Goal: Information Seeking & Learning: Learn about a topic

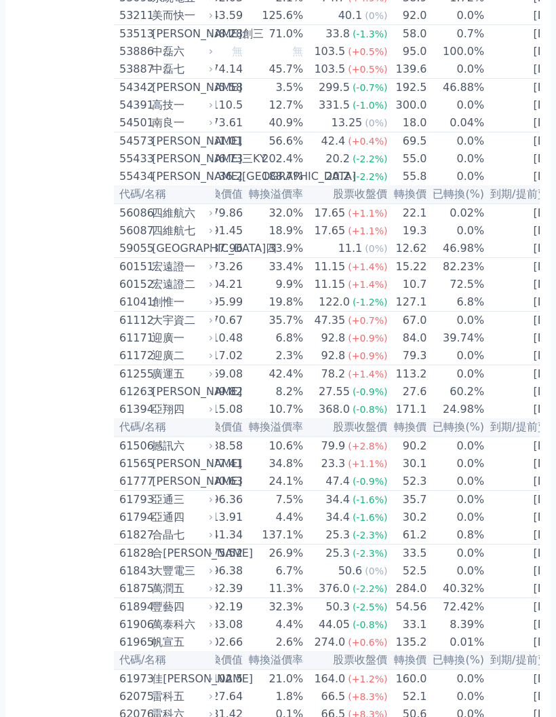
scroll to position [4579, 0]
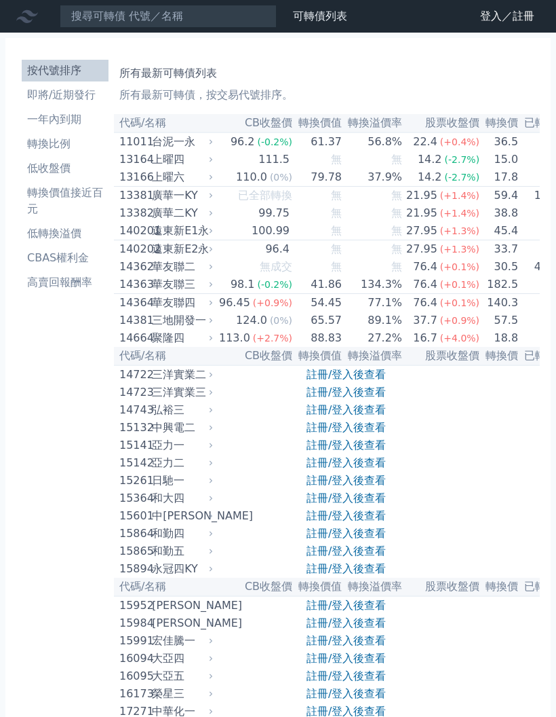
scroll to position [3714, 0]
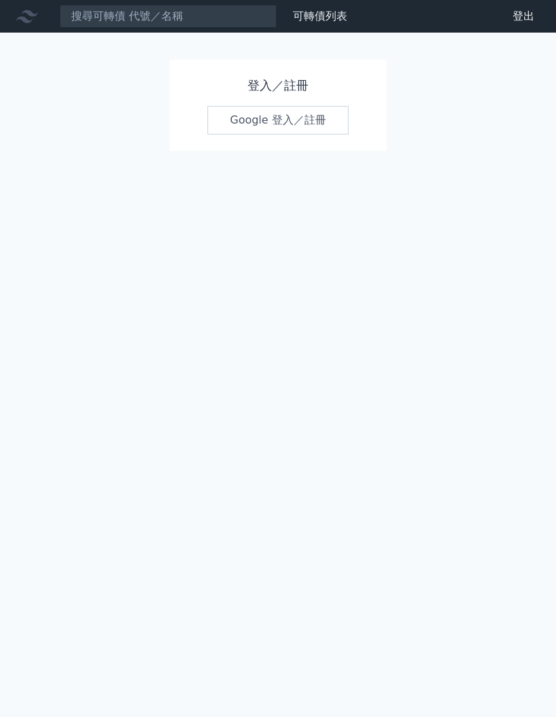
click at [312, 124] on link "Google 登入／註冊" at bounding box center [278, 120] width 141 height 29
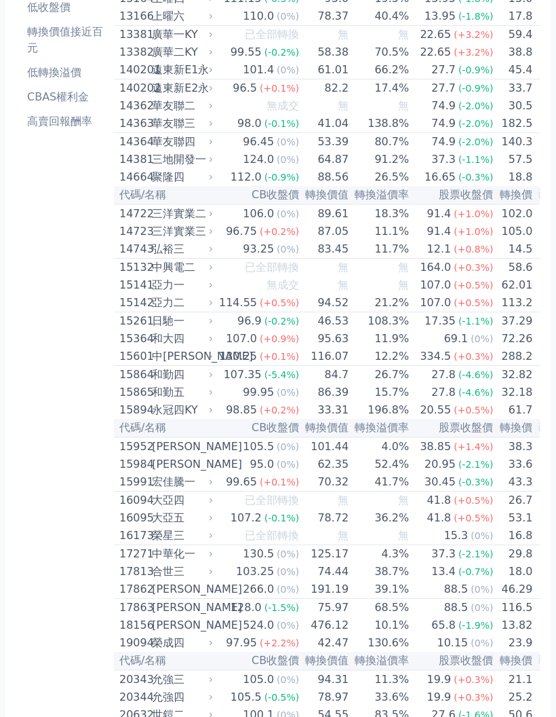
scroll to position [175, 0]
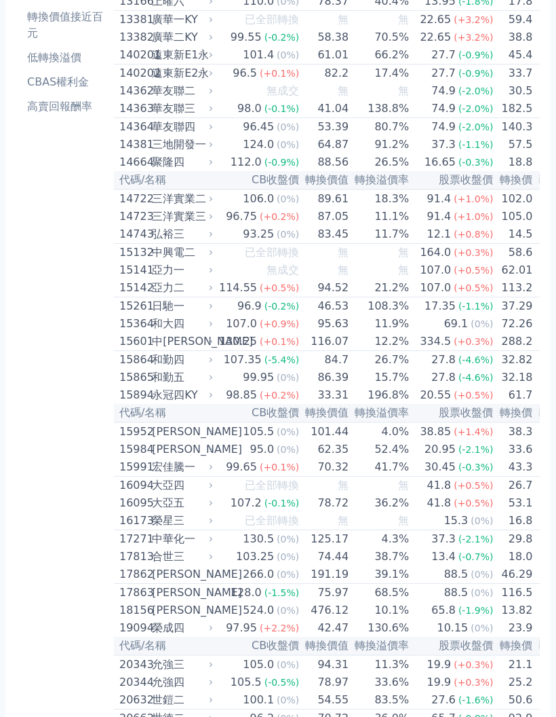
click at [410, 370] on td "27.8 (-4.6%)" at bounding box center [452, 361] width 84 height 18
click at [369, 387] on td "15.7%" at bounding box center [380, 378] width 60 height 18
click at [367, 423] on th "轉換溢價率" at bounding box center [380, 413] width 60 height 18
click at [377, 459] on td "52.4%" at bounding box center [380, 450] width 60 height 18
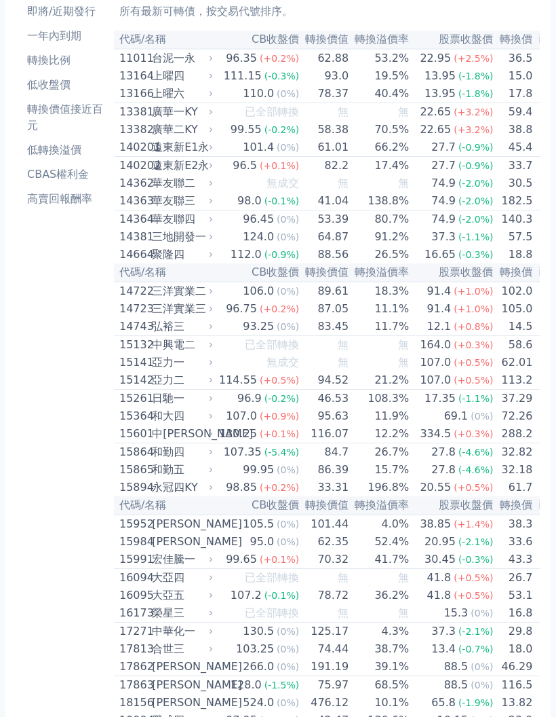
scroll to position [0, 0]
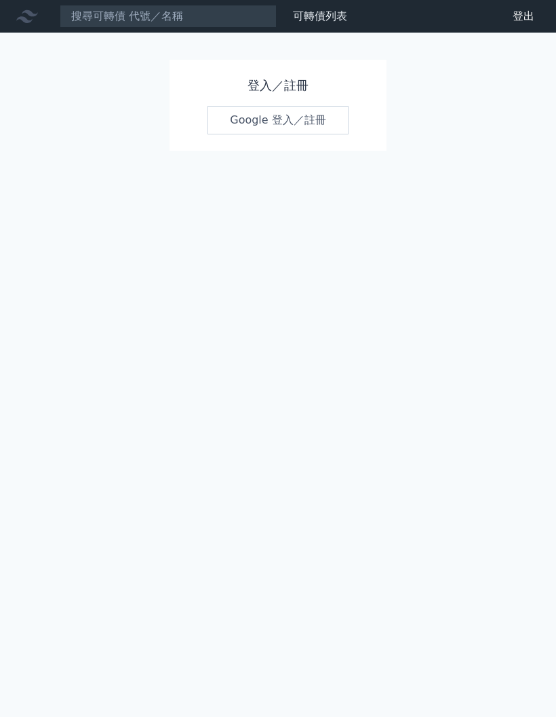
click at [294, 78] on h1 "登入／註冊" at bounding box center [278, 85] width 141 height 19
click at [288, 121] on link "Google 登入／註冊" at bounding box center [278, 120] width 141 height 29
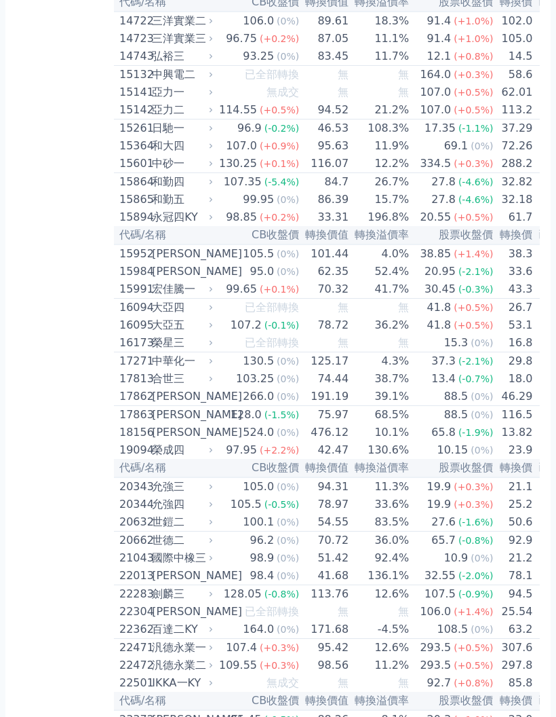
scroll to position [357, 0]
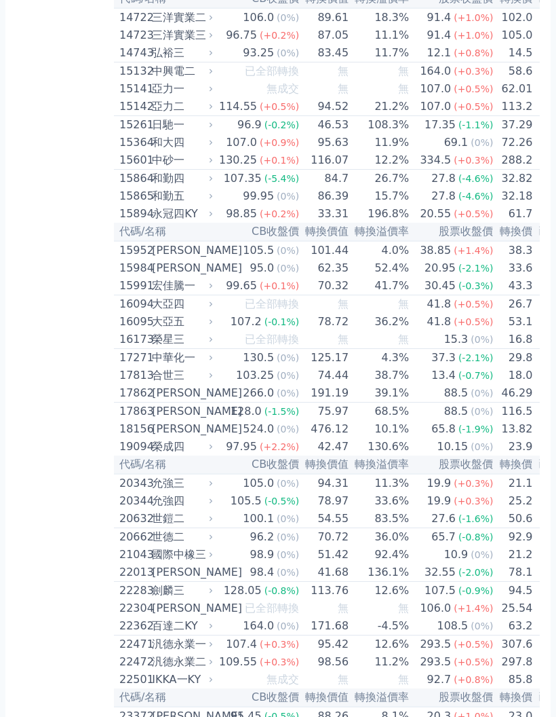
click at [459, 437] on div "(-1.9%)" at bounding box center [476, 429] width 35 height 16
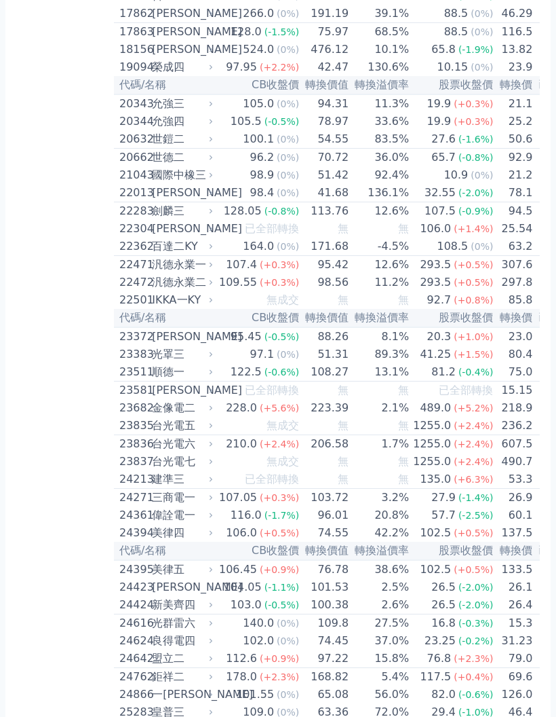
scroll to position [736, 0]
click at [377, 489] on td "無" at bounding box center [380, 480] width 60 height 18
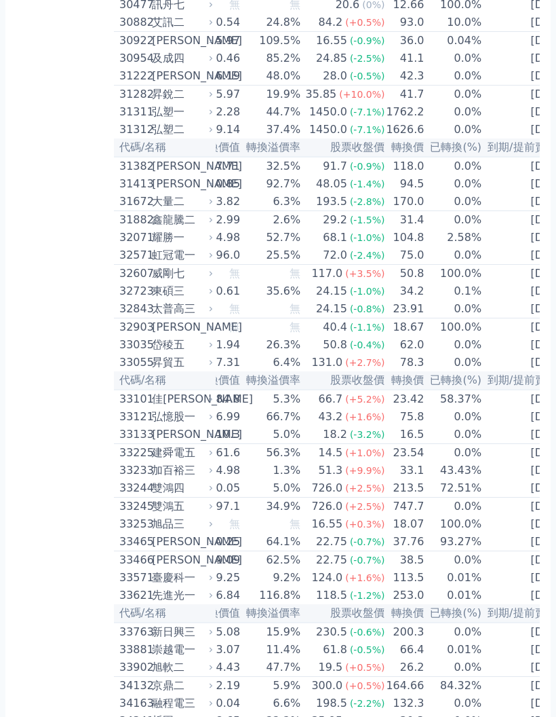
scroll to position [2201, 0]
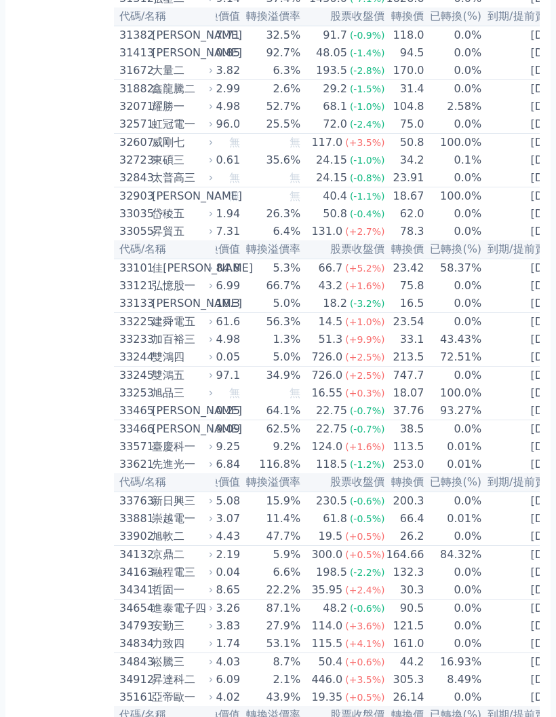
click at [425, 402] on td "100.0%" at bounding box center [454, 394] width 58 height 18
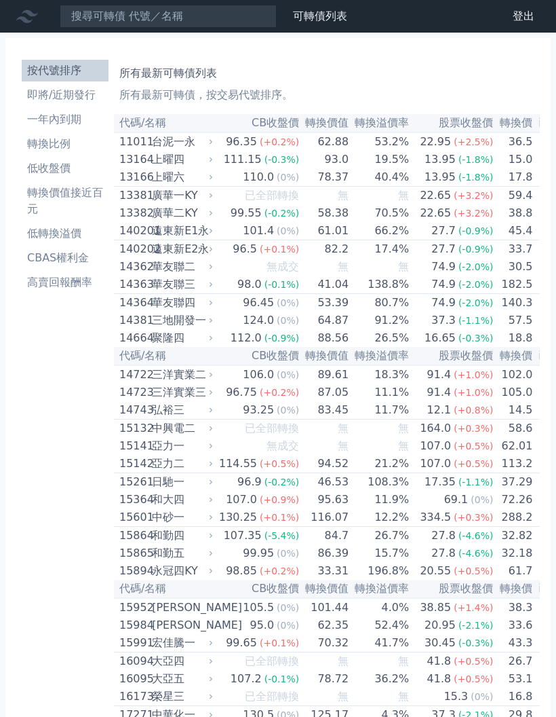
click at [58, 117] on li "一年內到期" at bounding box center [65, 119] width 87 height 16
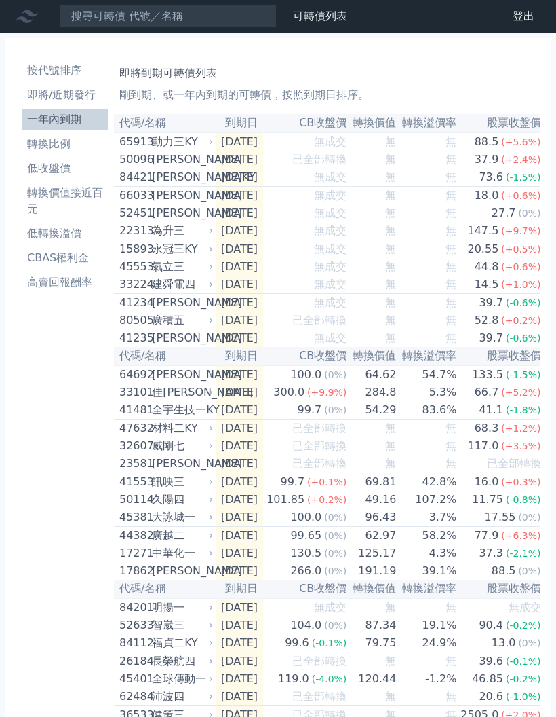
click at [501, 149] on div "88.5" at bounding box center [487, 142] width 30 height 16
click at [488, 145] on div "88.5" at bounding box center [487, 142] width 30 height 16
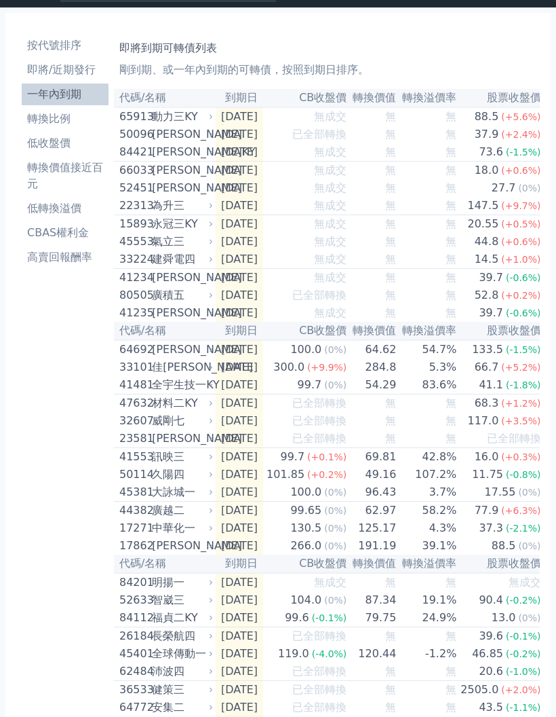
scroll to position [24, 0]
click at [247, 216] on td "[DATE]" at bounding box center [240, 206] width 48 height 18
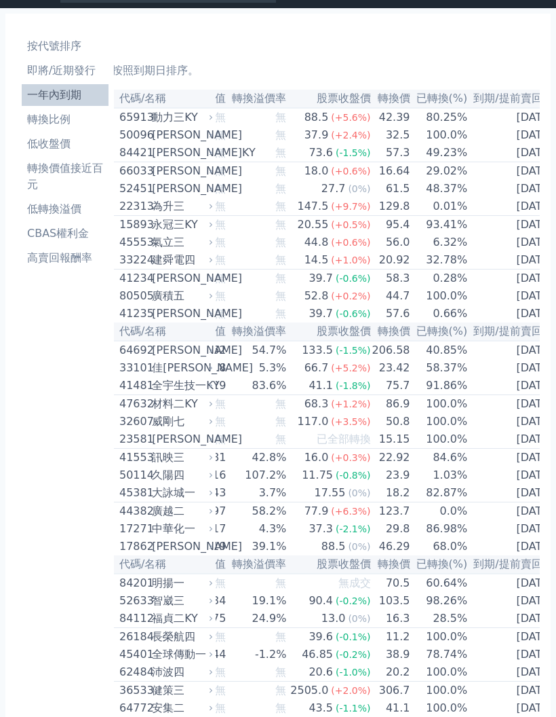
scroll to position [0, 176]
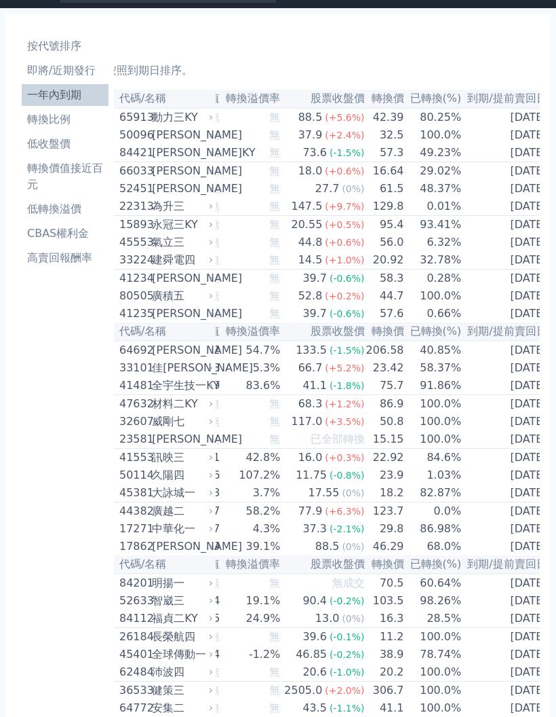
click at [494, 215] on td "[DATE]" at bounding box center [507, 206] width 90 height 18
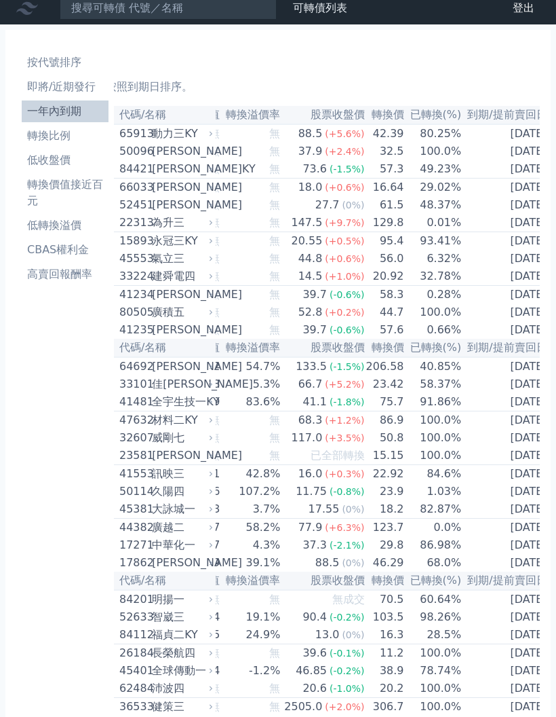
scroll to position [0, 0]
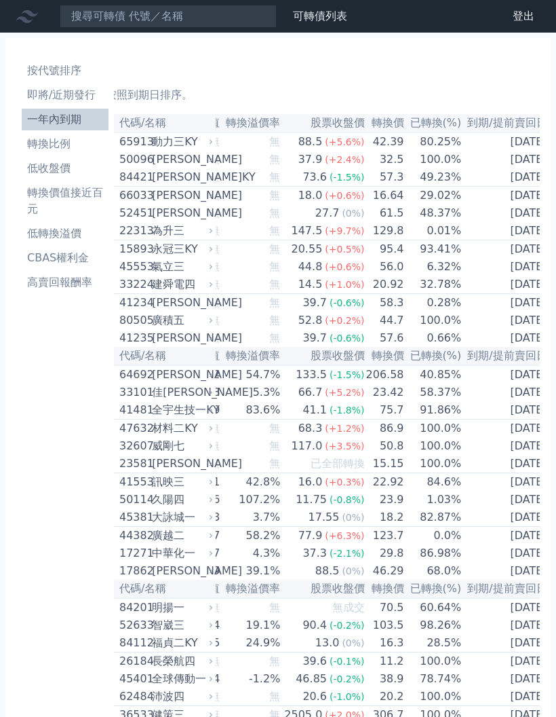
click at [57, 144] on li "轉換比例" at bounding box center [65, 144] width 87 height 16
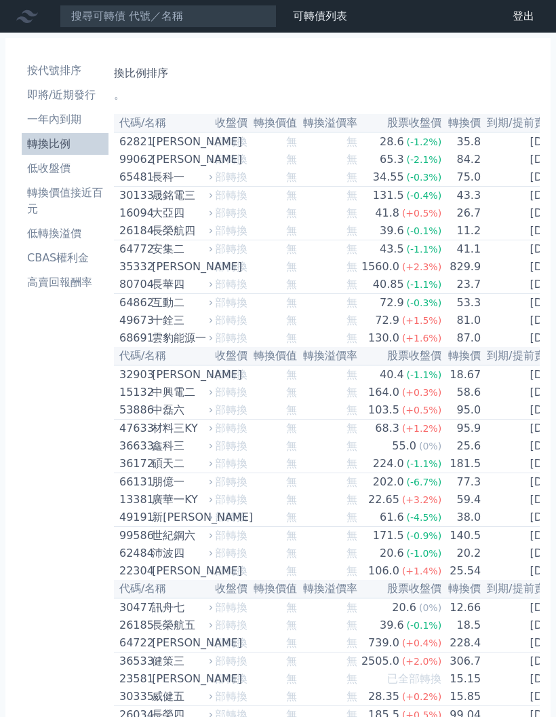
scroll to position [0, 114]
click at [525, 168] on td "[DATE]" at bounding box center [527, 160] width 90 height 18
click at [521, 256] on td "[DATE]" at bounding box center [527, 249] width 90 height 18
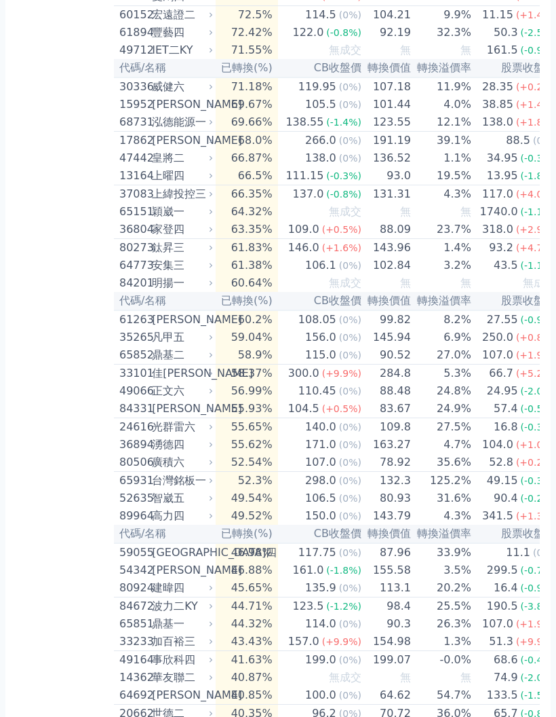
scroll to position [1685, 0]
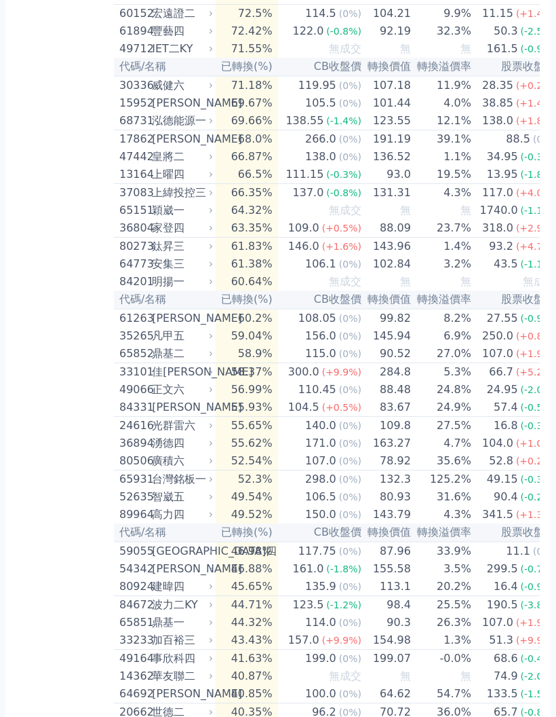
click at [494, 506] on div "90.4" at bounding box center [506, 497] width 30 height 16
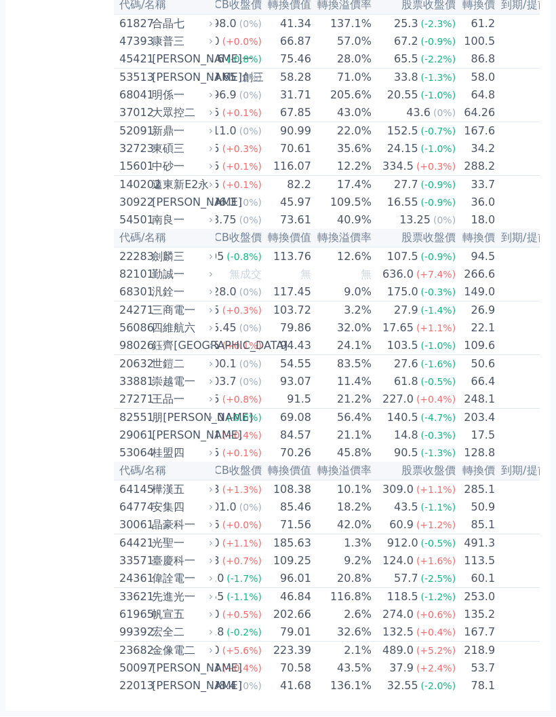
scroll to position [0, 98]
click at [497, 409] on td "[DATE]" at bounding box center [542, 400] width 90 height 18
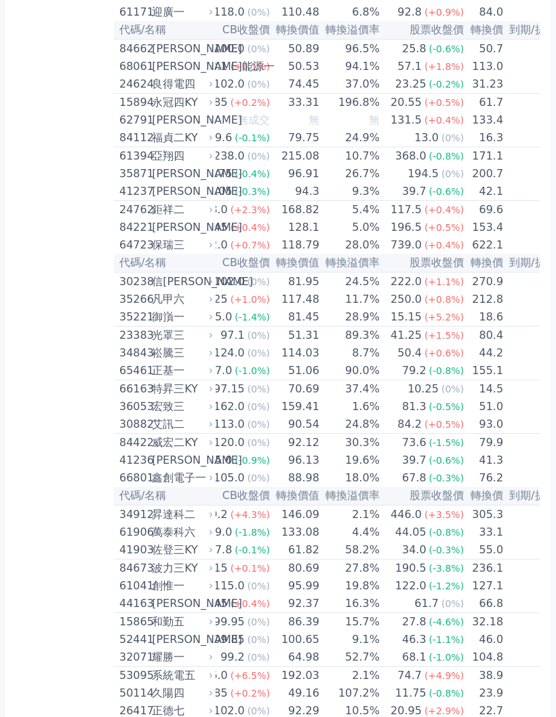
scroll to position [2420, 0]
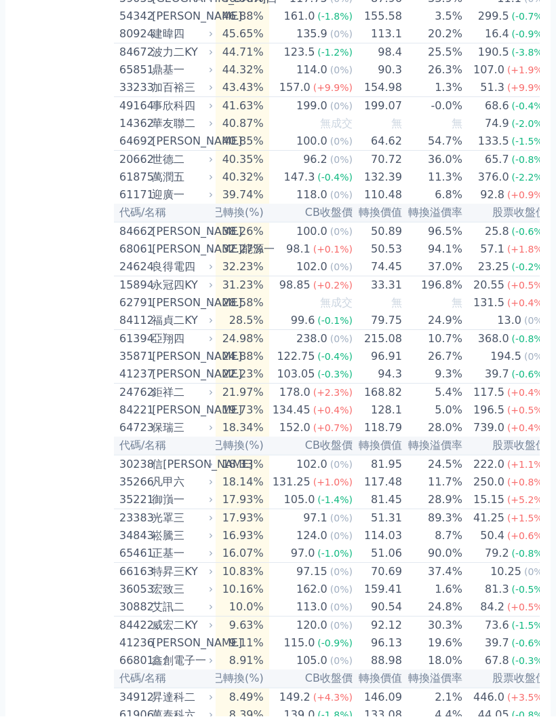
scroll to position [0, 10]
